Goal: Task Accomplishment & Management: Manage account settings

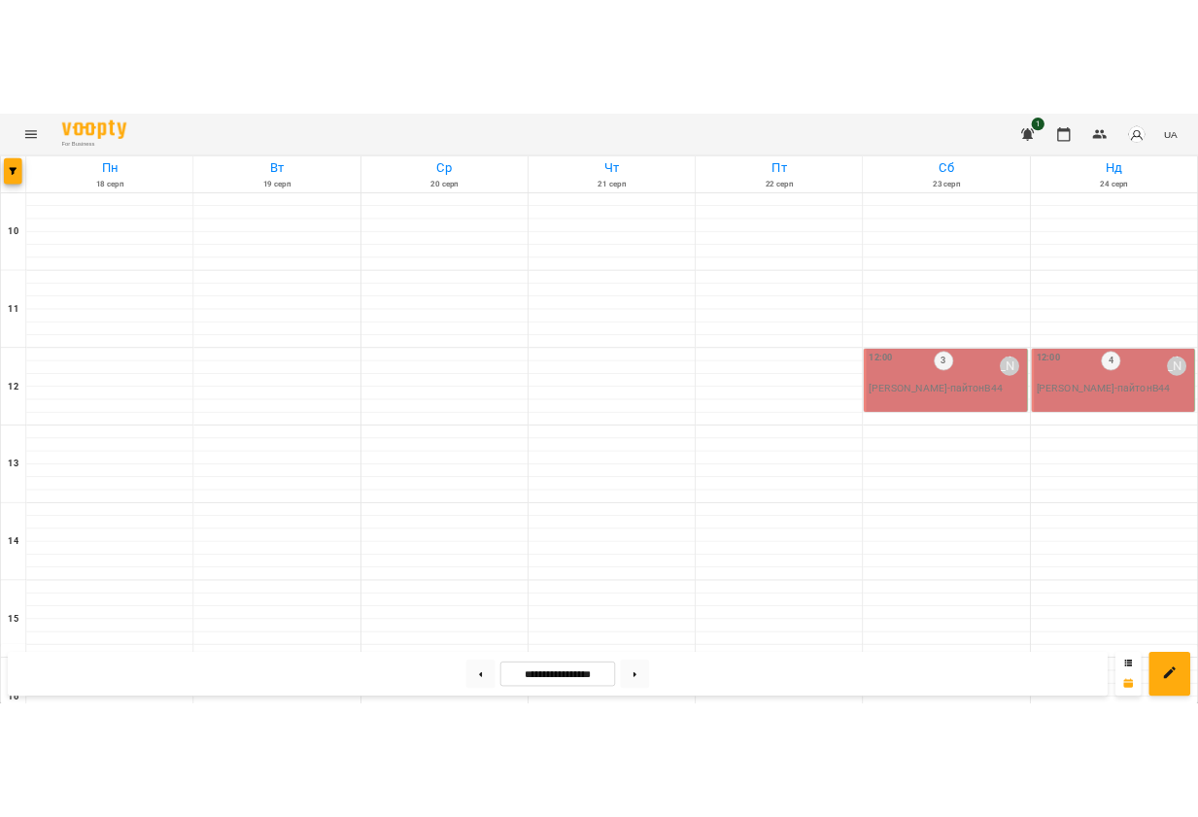
scroll to position [502, 0]
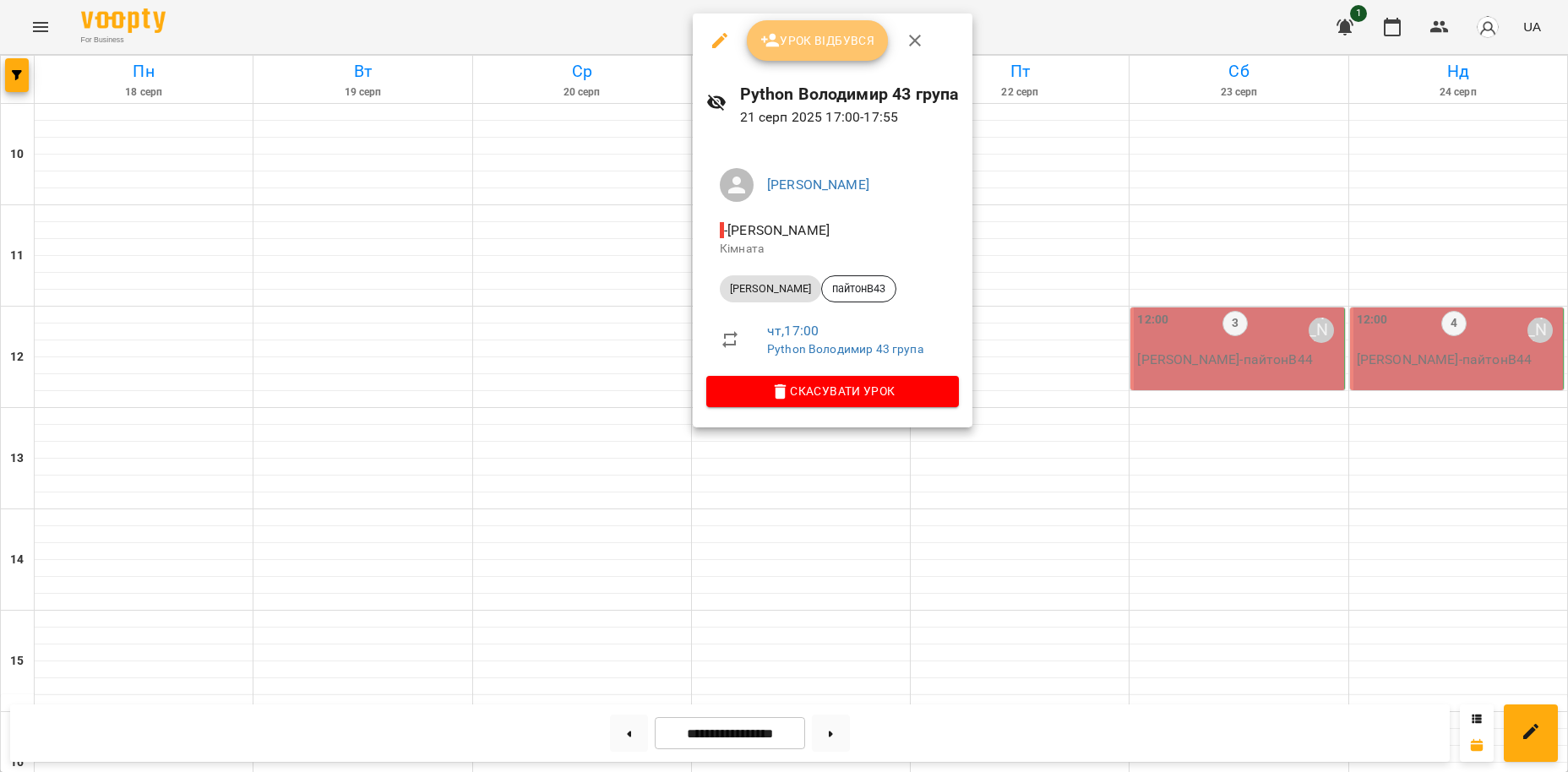
click at [848, 37] on span "Урок відбувся" at bounding box center [818, 40] width 115 height 20
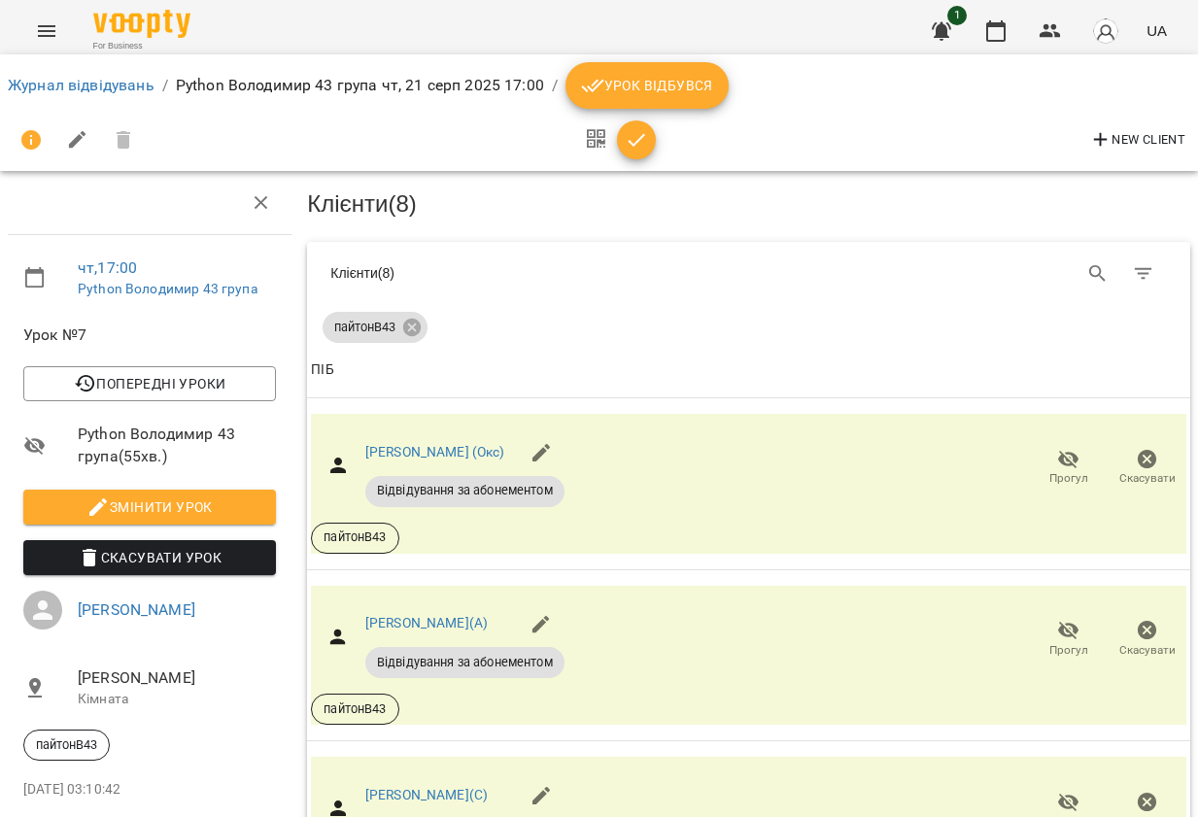
click at [679, 64] on button "Урок відбувся" at bounding box center [647, 85] width 163 height 47
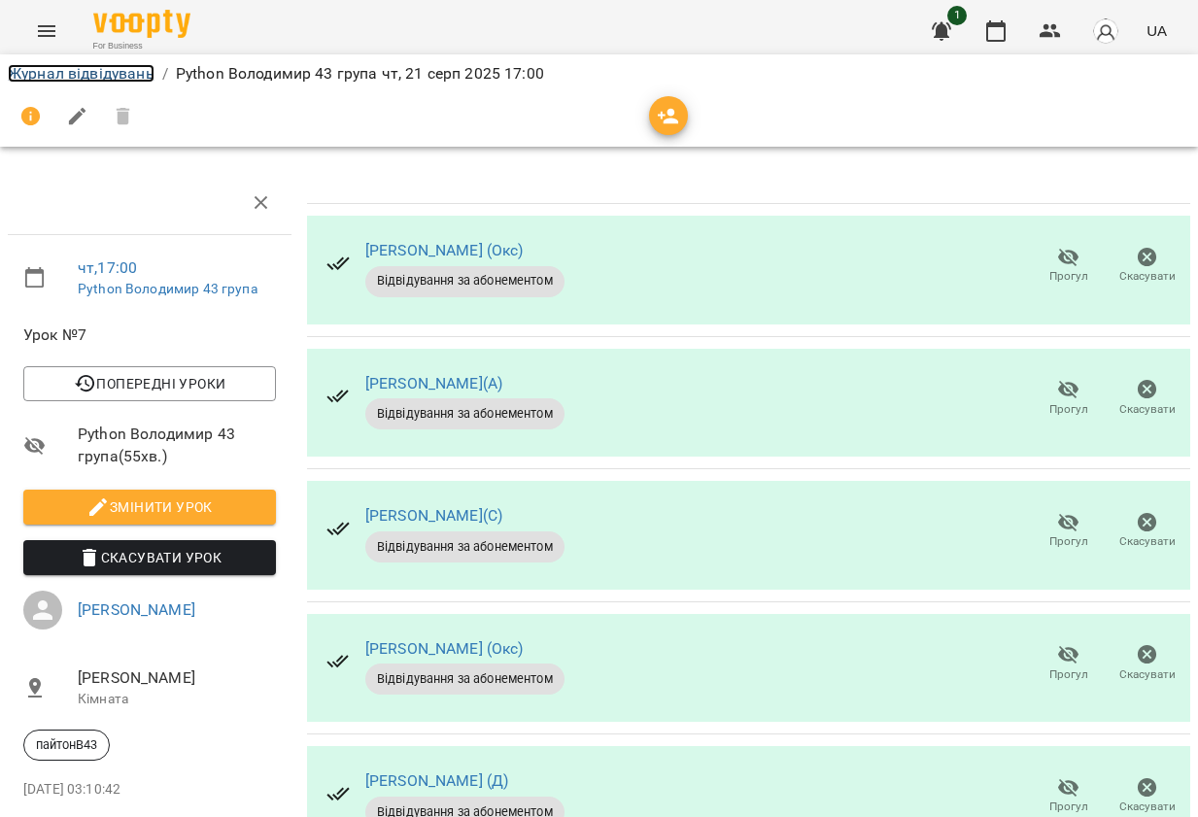
click at [63, 79] on link "Журнал відвідувань" at bounding box center [81, 73] width 147 height 18
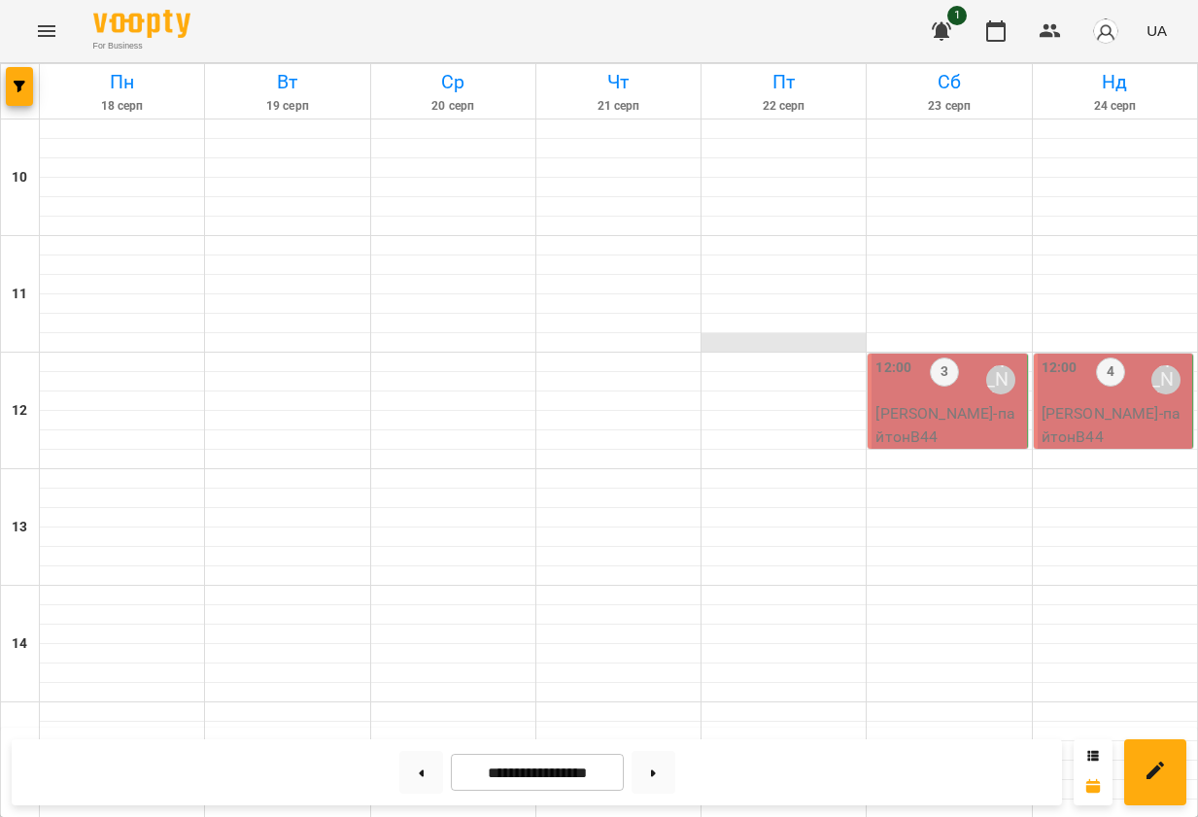
scroll to position [886, 0]
